Goal: Task Accomplishment & Management: Manage account settings

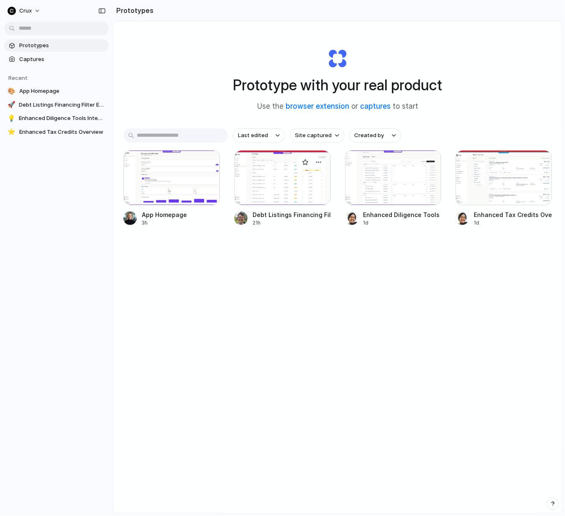
click at [279, 178] on div at bounding box center [282, 177] width 97 height 55
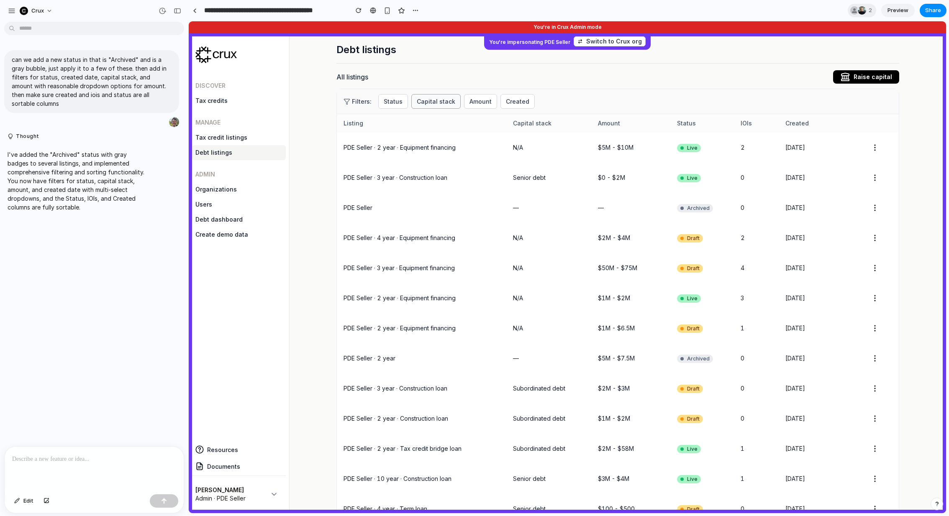
click at [448, 102] on button "Capital stack" at bounding box center [435, 101] width 49 height 15
click at [385, 102] on div "Senior debt Subordinated debt N/A Not specified" at bounding box center [567, 267] width 757 height 492
click at [392, 102] on button "Status" at bounding box center [393, 101] width 30 height 15
click at [402, 139] on span "Live" at bounding box center [398, 138] width 13 height 10
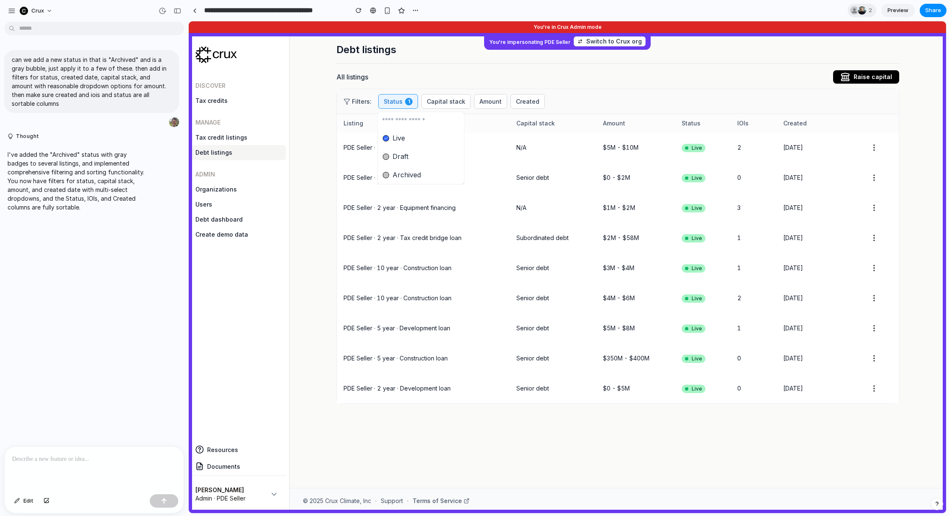
click at [396, 103] on div "Live Draft Archived" at bounding box center [567, 267] width 757 height 492
click at [396, 103] on button "Status 1" at bounding box center [398, 101] width 40 height 15
click at [404, 137] on span "Live" at bounding box center [398, 138] width 13 height 10
